Goal: Information Seeking & Learning: Check status

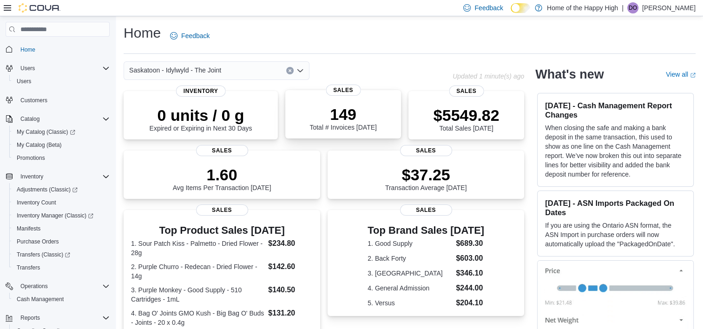
click at [365, 102] on div "149 Total # Invoices [DATE]" at bounding box center [343, 116] width 101 height 30
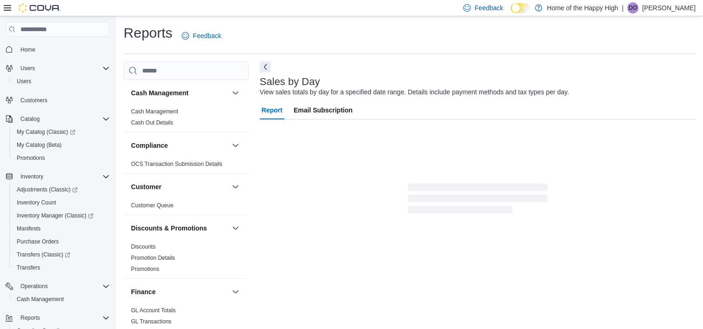
click at [414, 74] on div at bounding box center [478, 74] width 436 height 4
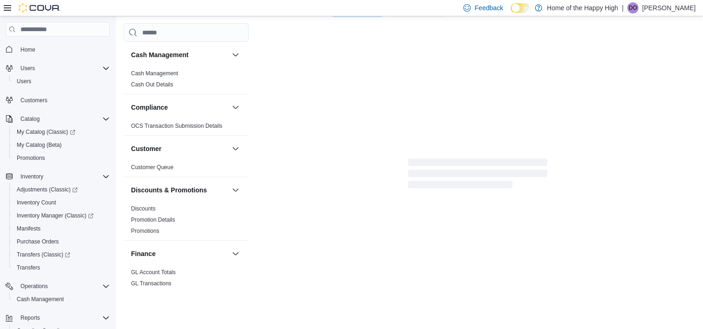
scroll to position [281, 0]
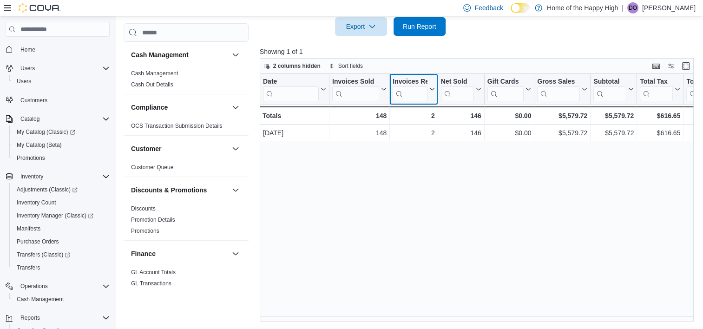
click at [429, 87] on icon at bounding box center [430, 89] width 7 height 6
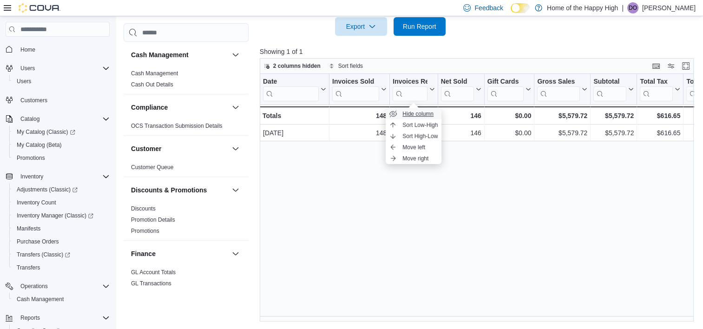
click at [421, 112] on span "Hide column" at bounding box center [417, 113] width 31 height 7
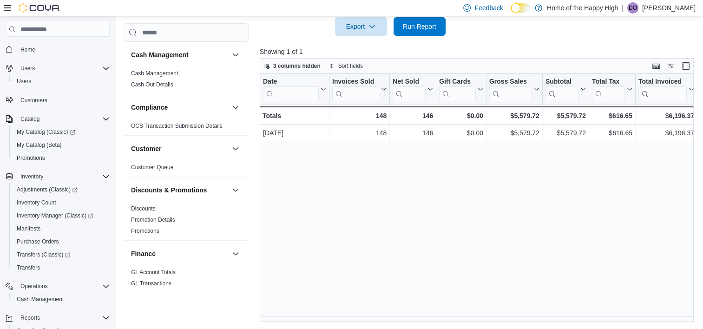
click at [411, 196] on div "Date Click to view column header actions Invoices Sold Click to view column hea…" at bounding box center [479, 198] width 439 height 248
click at [692, 93] on button "Total Invoiced" at bounding box center [666, 90] width 56 height 24
click at [588, 230] on div "Date Click to view column header actions Invoices Sold Click to view column hea…" at bounding box center [479, 198] width 439 height 248
